Goal: Task Accomplishment & Management: Use online tool/utility

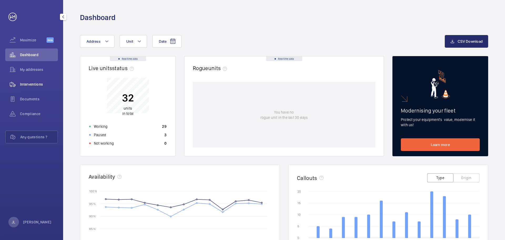
click at [25, 81] on div "Interventions" at bounding box center [31, 84] width 53 height 13
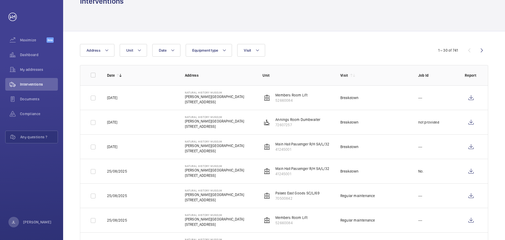
scroll to position [16, 0]
click at [211, 48] on button "Equipment type" at bounding box center [209, 50] width 47 height 13
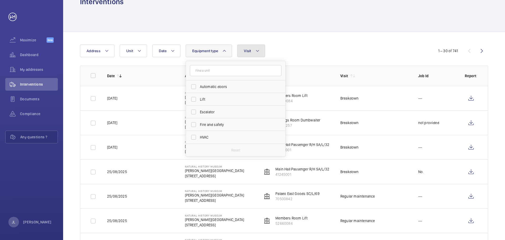
click at [257, 52] on mat-icon at bounding box center [258, 51] width 4 height 6
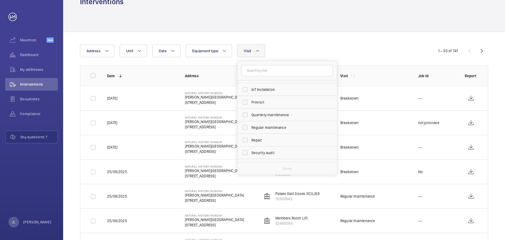
scroll to position [61, 0]
click at [267, 126] on span "Regular maintenance" at bounding box center [288, 126] width 72 height 5
click at [251, 126] on input "Regular maintenance" at bounding box center [245, 126] width 11 height 11
checkbox input "true"
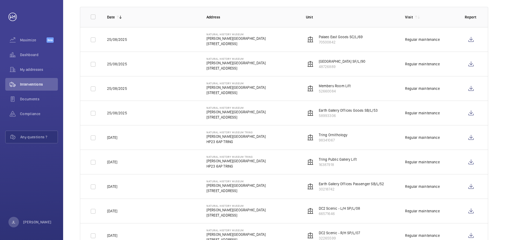
scroll to position [75, 0]
